Goal: Task Accomplishment & Management: Use online tool/utility

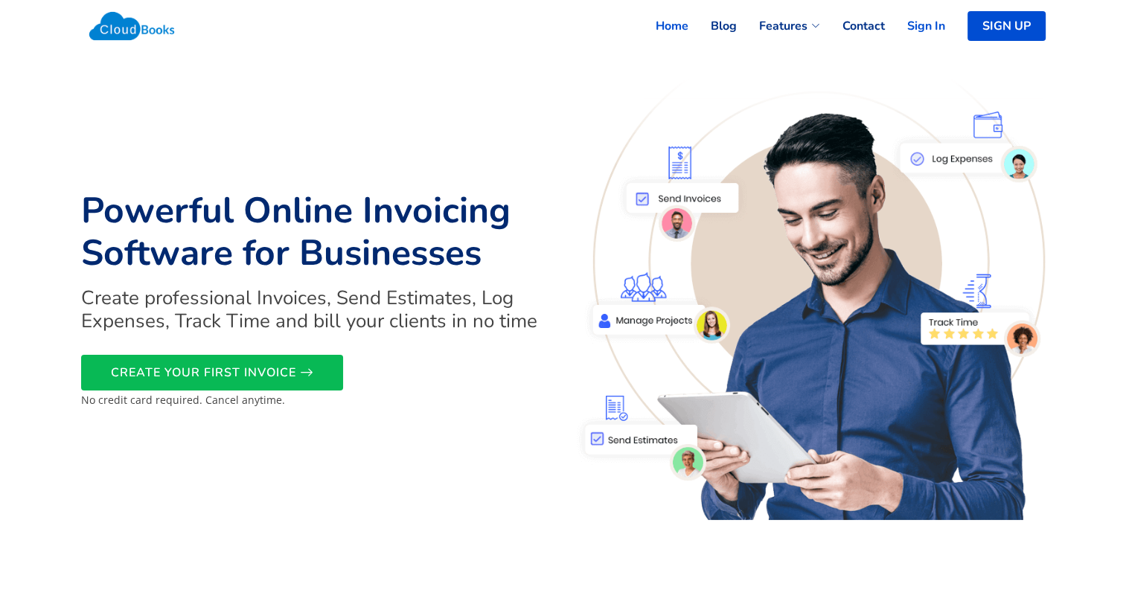
click at [937, 33] on link "Sign In" at bounding box center [915, 26] width 60 height 33
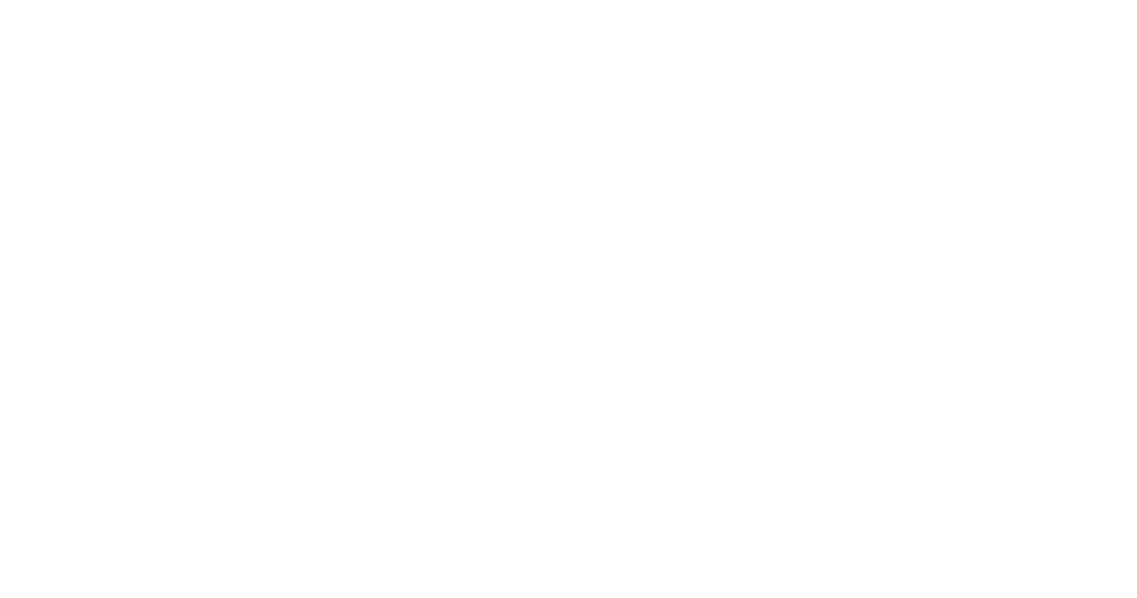
select select "90"
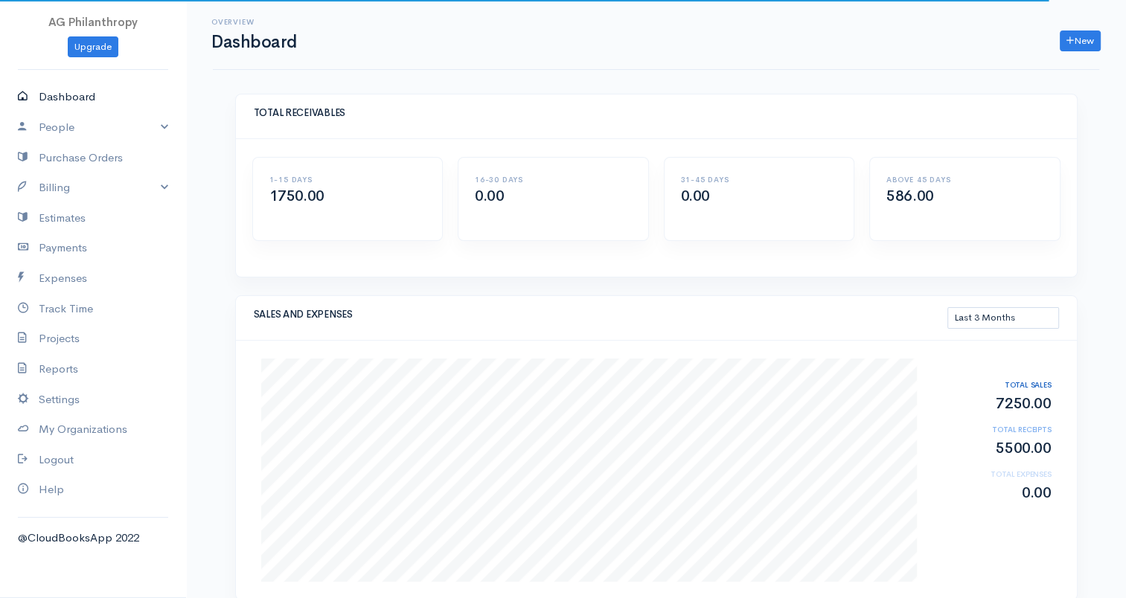
click at [69, 95] on link "Dashboard" at bounding box center [93, 97] width 186 height 31
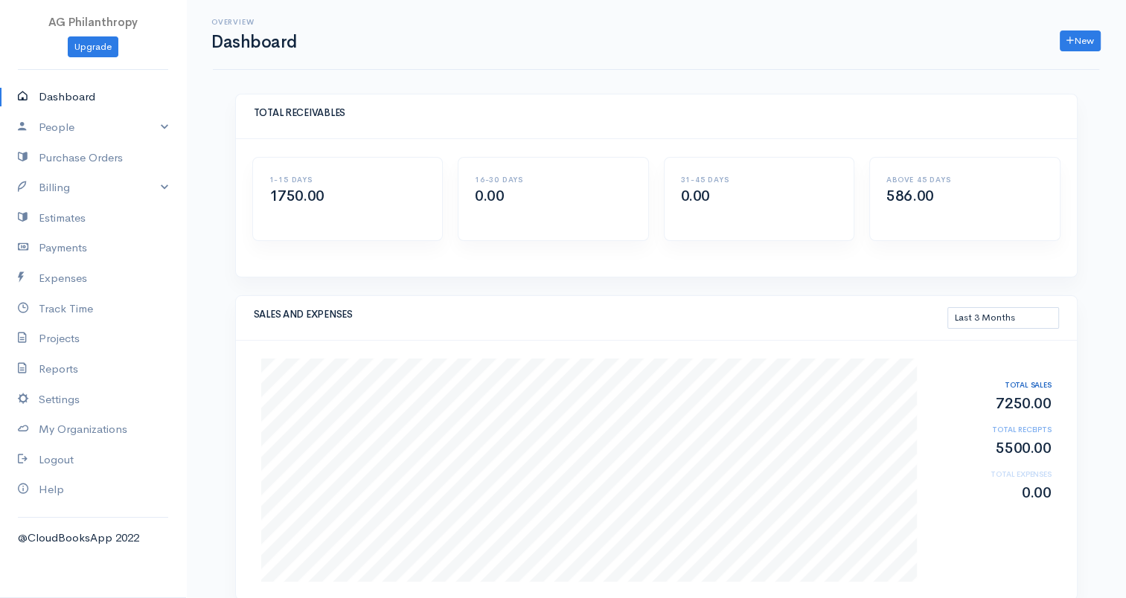
click at [69, 95] on link "Dashboard" at bounding box center [93, 97] width 186 height 31
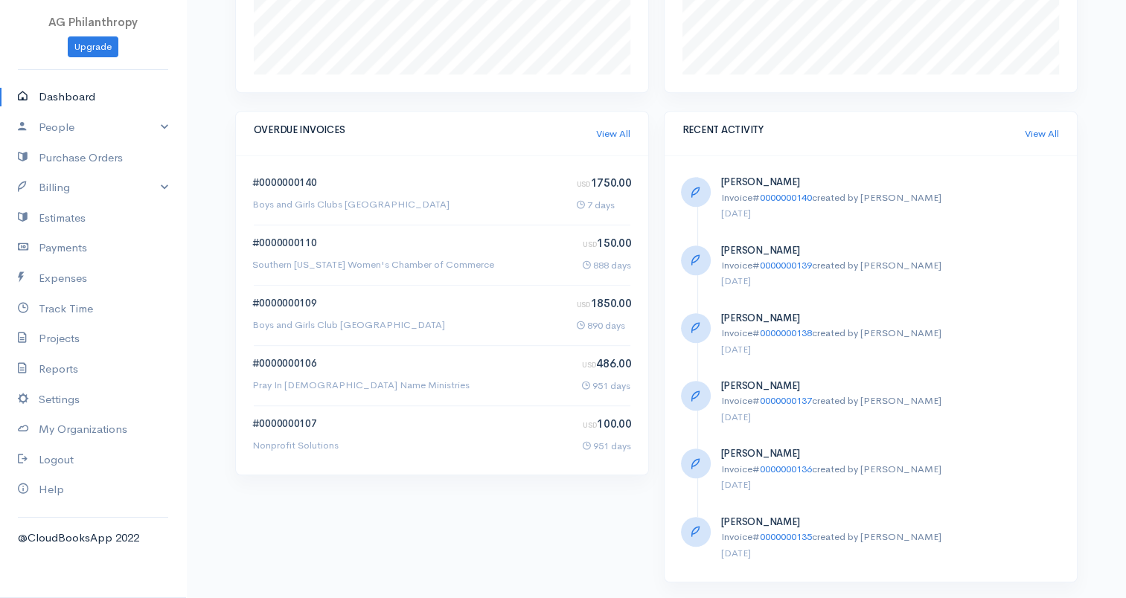
scroll to position [831, 0]
click at [275, 177] on link "0000000140" at bounding box center [287, 182] width 57 height 13
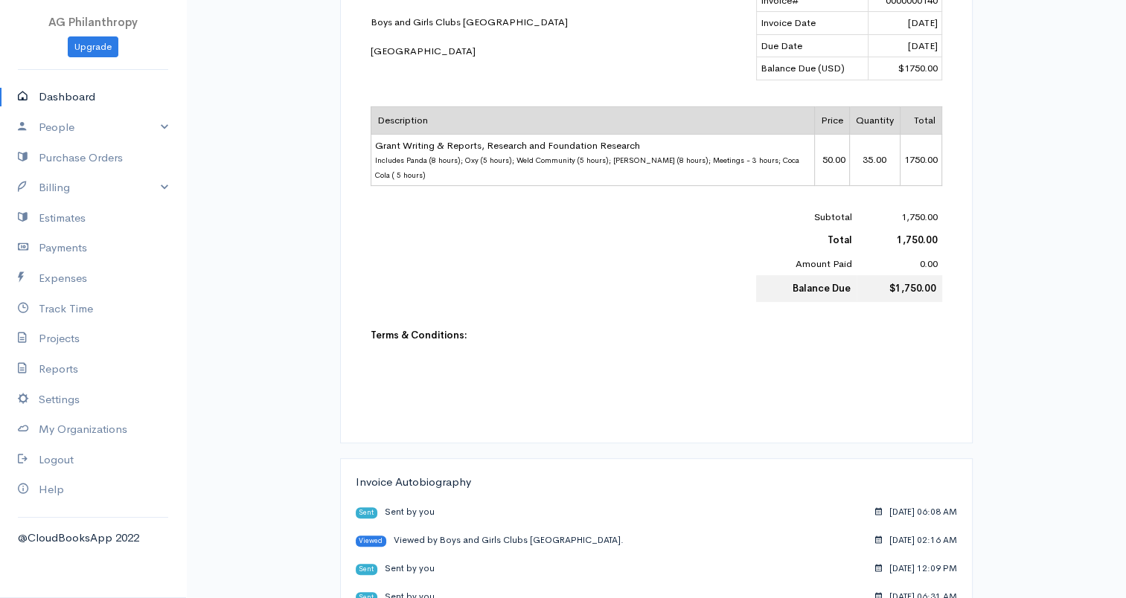
scroll to position [447, 0]
select select "90"
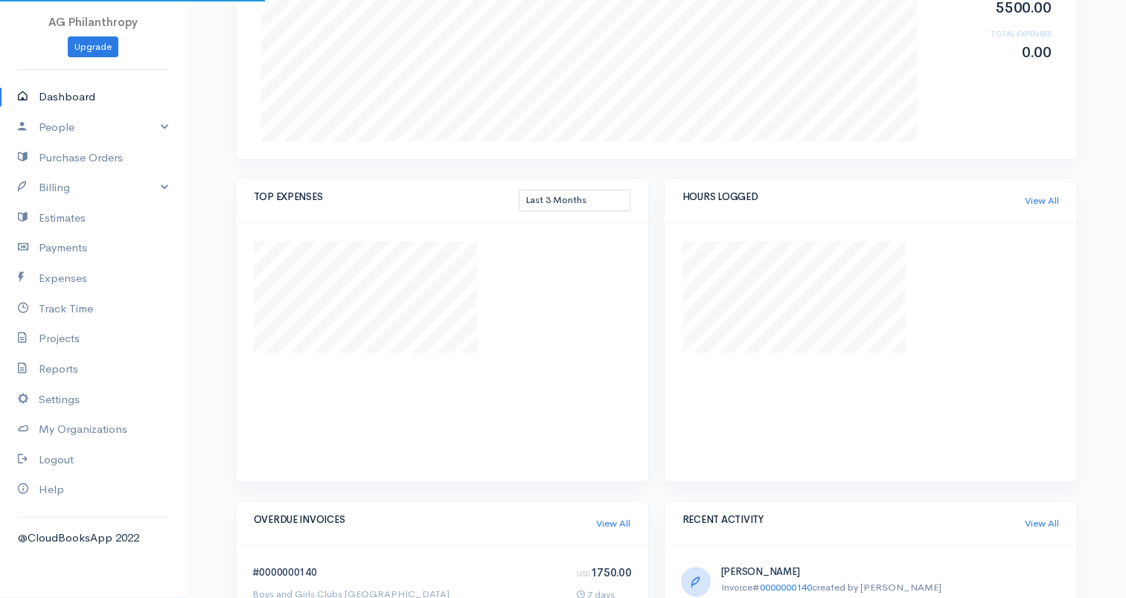
scroll to position [492, 0]
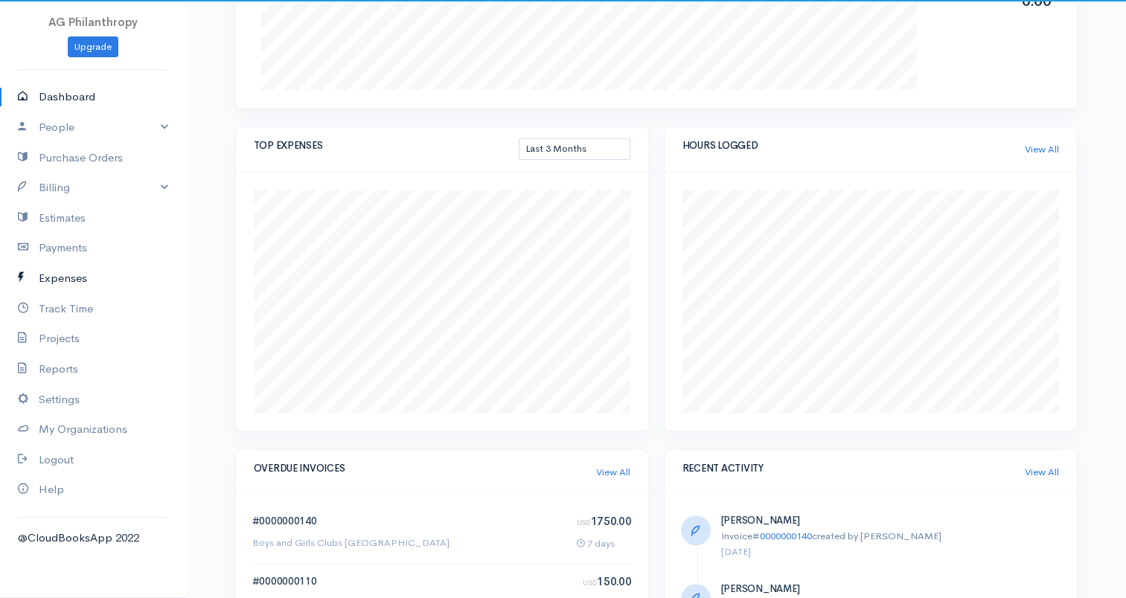
click at [67, 272] on link "Expenses" at bounding box center [93, 278] width 186 height 31
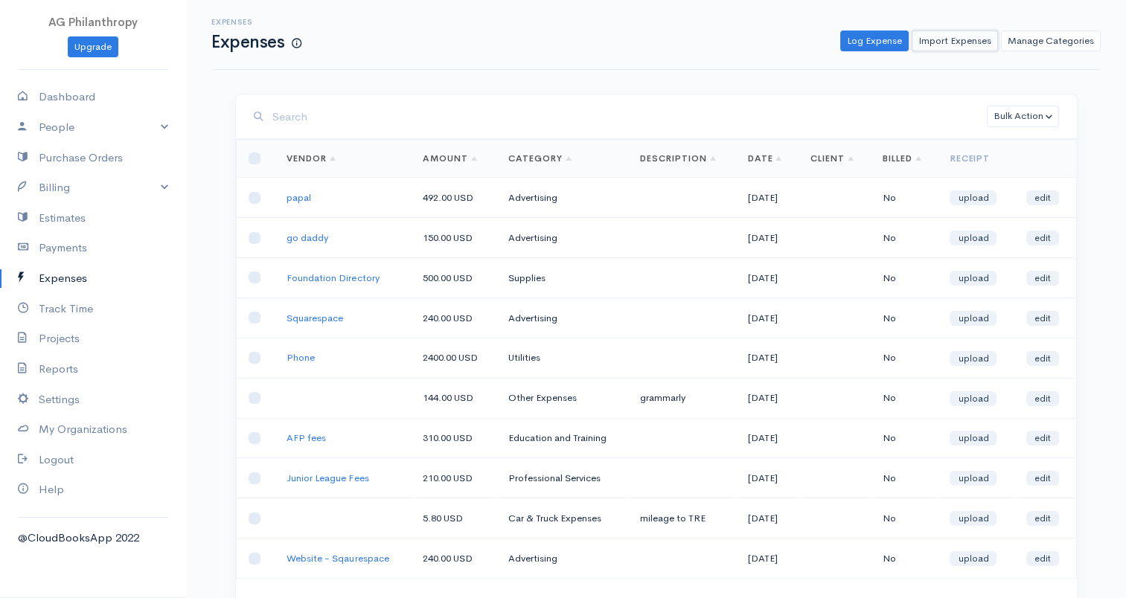
click at [946, 36] on link "Import Expenses" at bounding box center [955, 42] width 86 height 22
click at [881, 45] on link "Log Expense" at bounding box center [874, 42] width 68 height 22
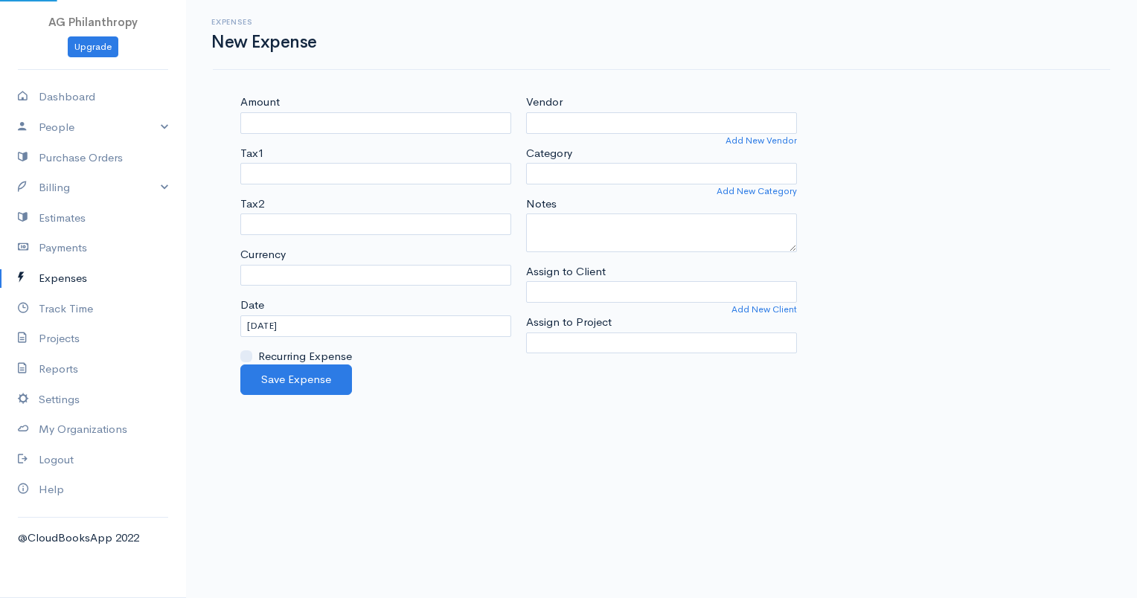
select select "USD"
click at [422, 122] on input "Amount" at bounding box center [375, 123] width 271 height 22
drag, startPoint x: 319, startPoint y: 130, endPoint x: 240, endPoint y: 108, distance: 82.5
click at [240, 108] on div "Amount 150" at bounding box center [375, 113] width 271 height 39
type input "180"
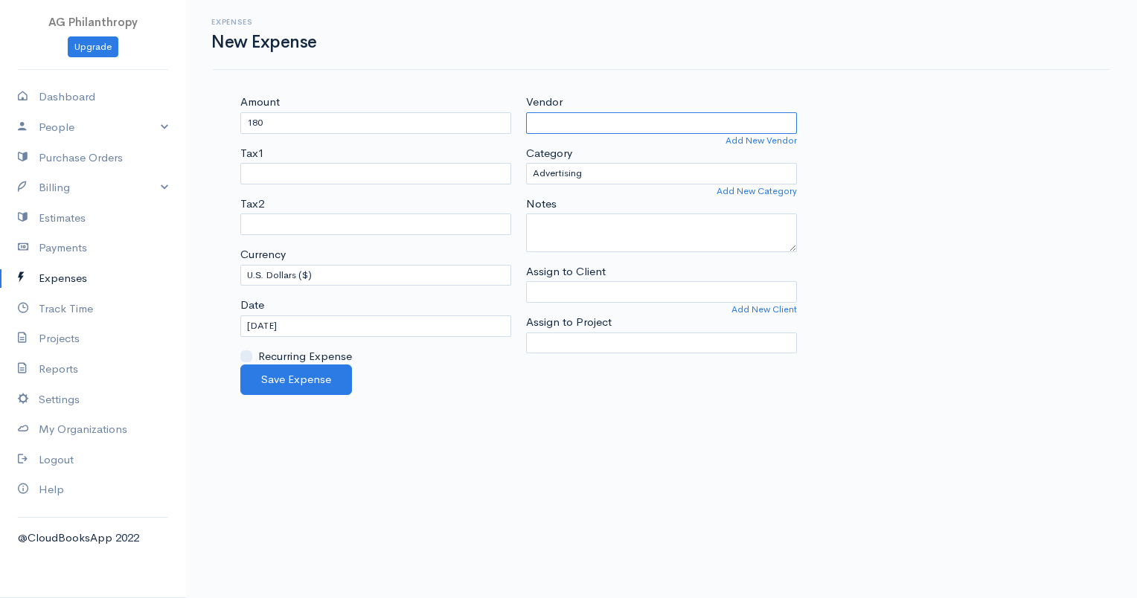
click at [584, 124] on input "Vendor" at bounding box center [661, 123] width 271 height 22
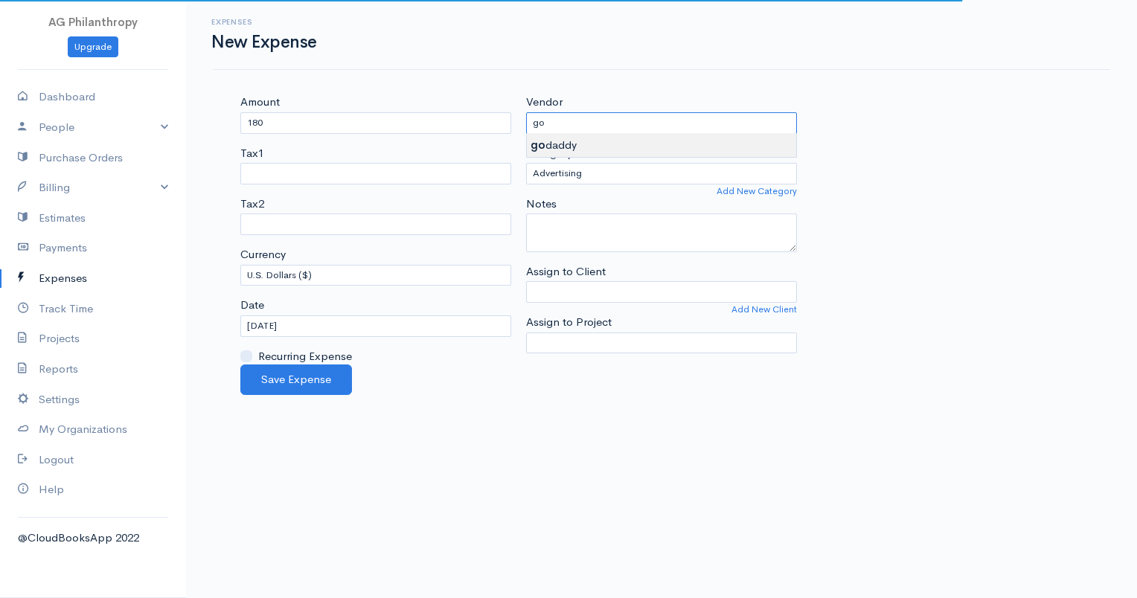
type input "go daddy"
click at [563, 144] on body "AG Philanthropy Upgrade Dashboard People Clients Vendors Staff Users Purchase O…" at bounding box center [568, 299] width 1137 height 598
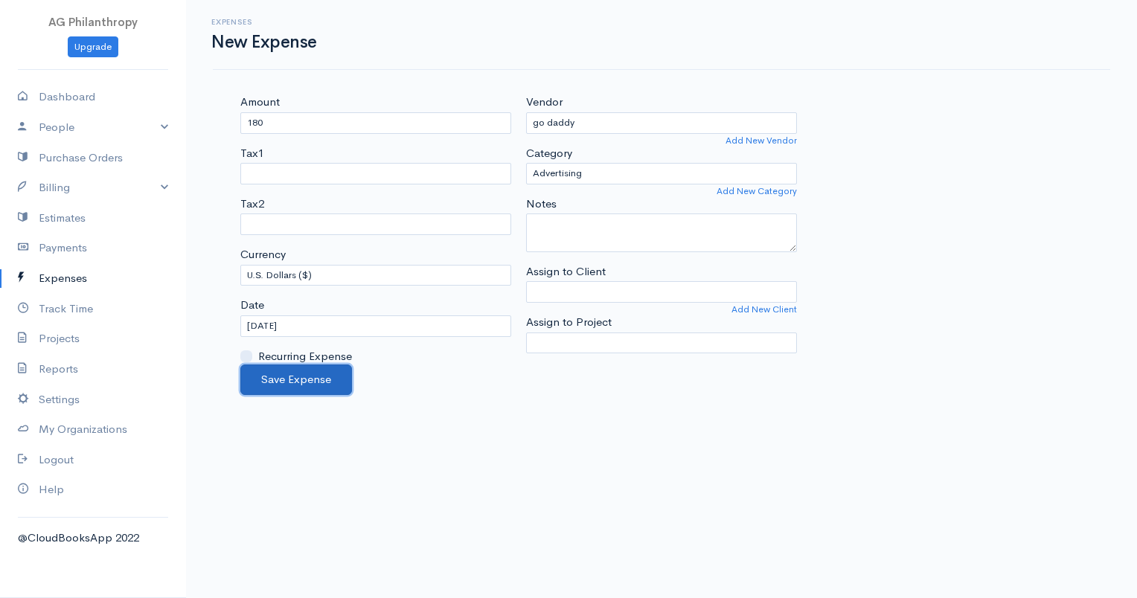
click at [324, 368] on button "Save Expense" at bounding box center [296, 380] width 112 height 31
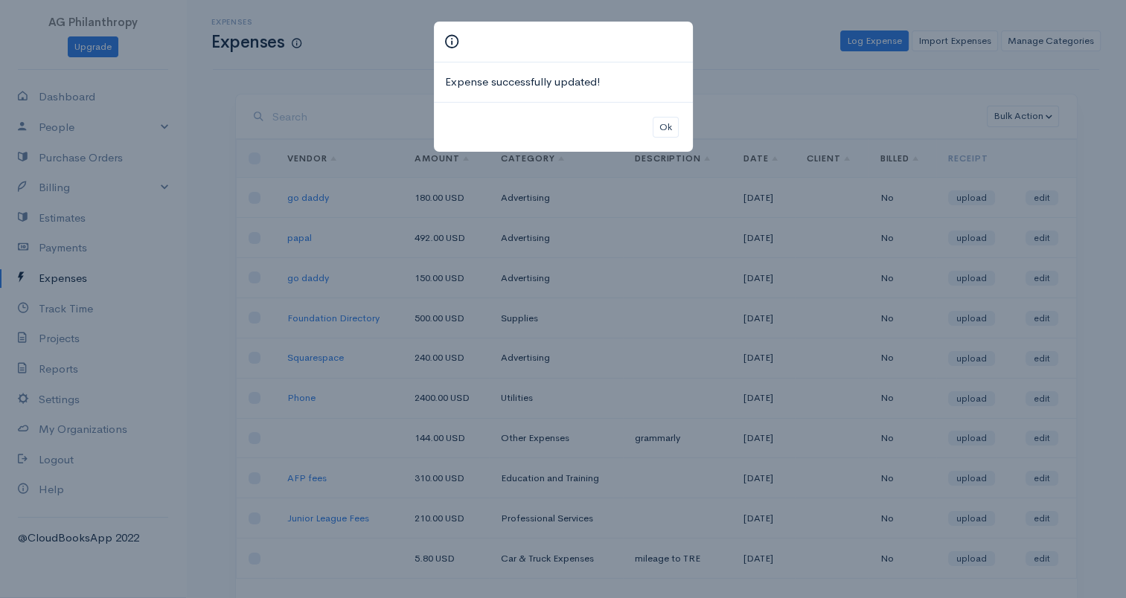
click at [330, 82] on div "Expense successfully updated! Ok" at bounding box center [563, 299] width 1126 height 598
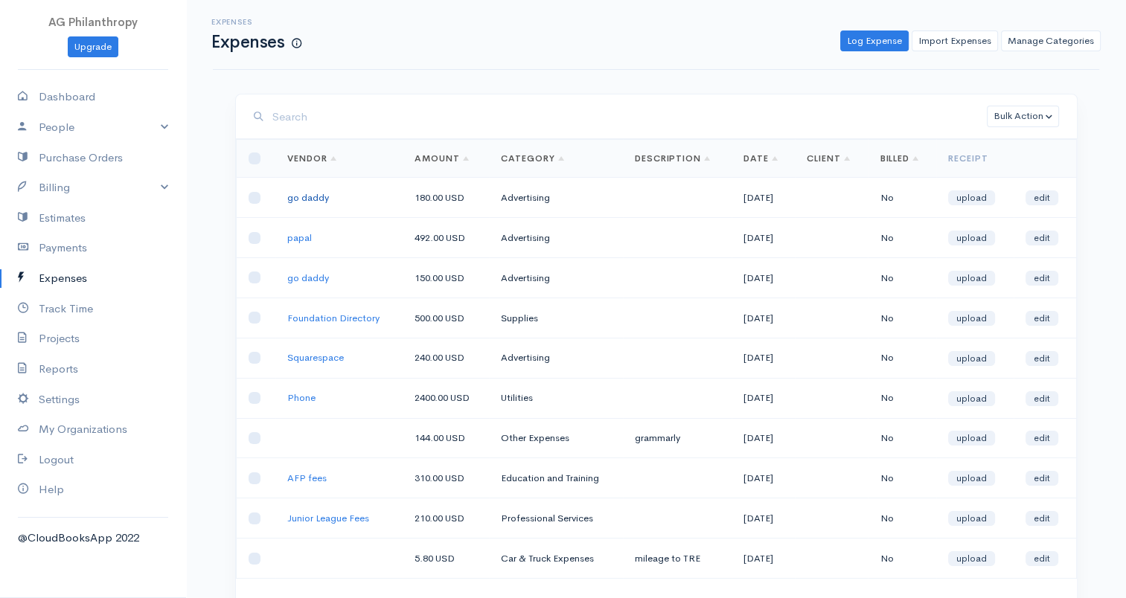
click at [293, 201] on link "go daddy" at bounding box center [308, 197] width 42 height 13
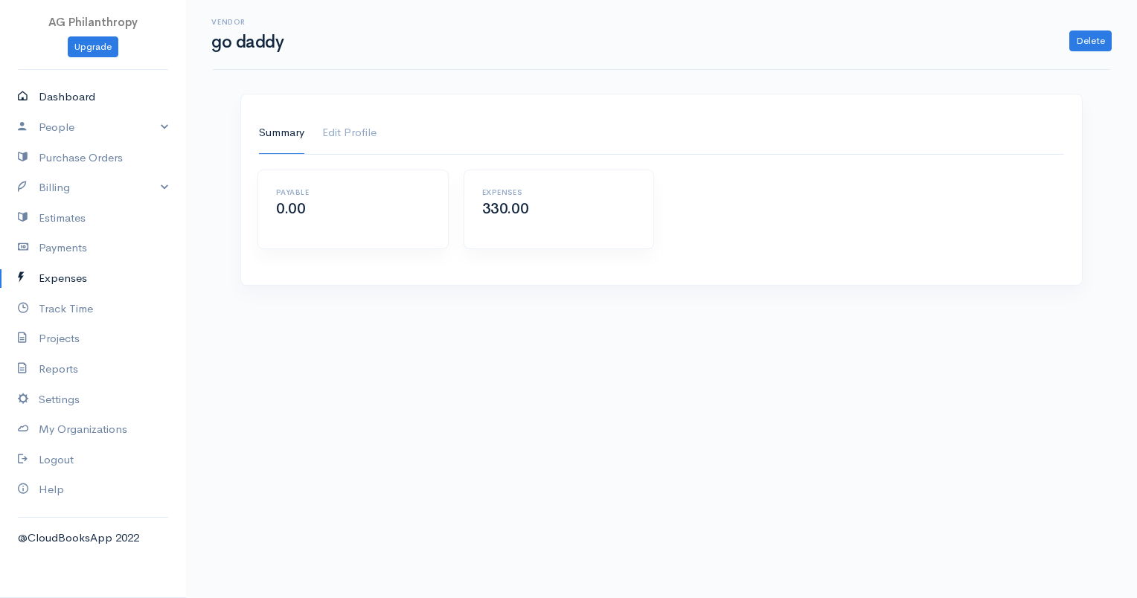
click at [83, 100] on link "Dashboard" at bounding box center [93, 97] width 186 height 31
select select "90"
